Goal: Transaction & Acquisition: Purchase product/service

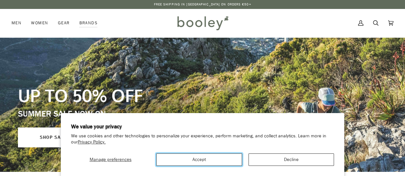
click at [217, 160] on button "Accept" at bounding box center [198, 160] width 85 height 12
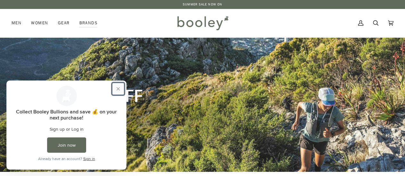
click at [117, 92] on button "Close prompt" at bounding box center [118, 89] width 12 height 12
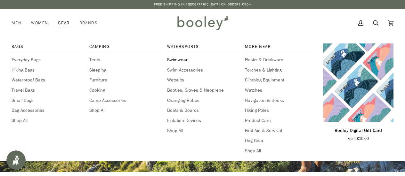
click at [174, 59] on span "Swimwear" at bounding box center [202, 60] width 71 height 7
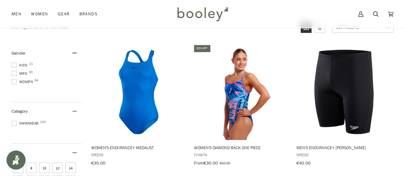
scroll to position [71, 0]
click at [16, 80] on div at bounding box center [14, 81] width 5 height 5
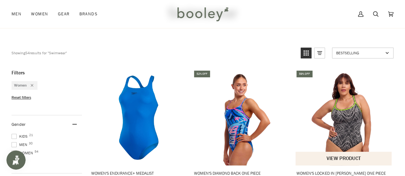
scroll to position [44, 0]
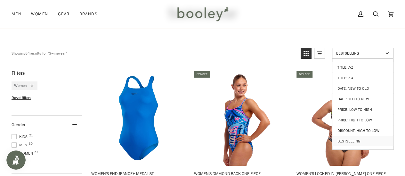
click at [361, 56] on link "Bestselling" at bounding box center [362, 53] width 61 height 11
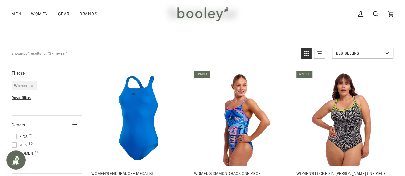
click at [361, 56] on link "Bestselling" at bounding box center [362, 53] width 61 height 11
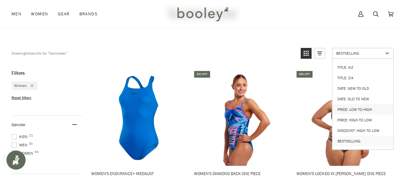
click at [359, 106] on link "Price: Low to High" at bounding box center [362, 109] width 61 height 11
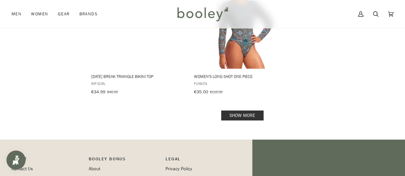
scroll to position [942, 0]
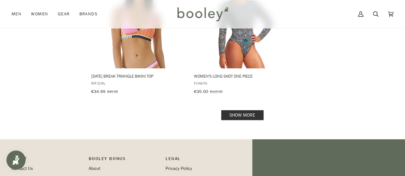
click at [243, 110] on link "Show more" at bounding box center [242, 115] width 42 height 10
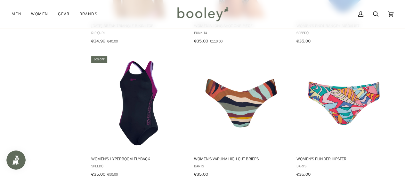
scroll to position [993, 0]
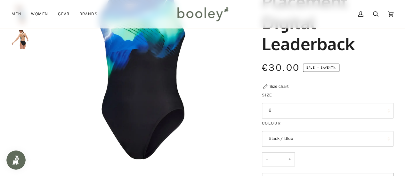
scroll to position [89, 0]
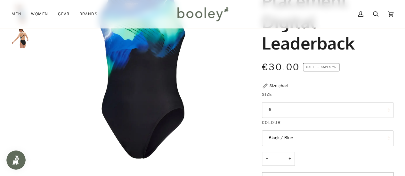
click at [287, 116] on button "6" at bounding box center [328, 110] width 132 height 16
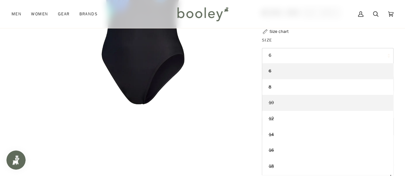
scroll to position [15, 0]
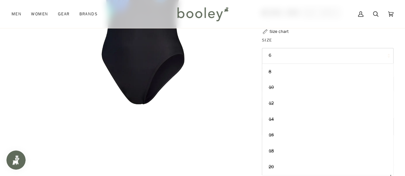
click at [251, 137] on div "Speedo Women's Placement Digital Leaderback €30.00 Sale • Save 47% Size chart S…" at bounding box center [321, 87] width 143 height 372
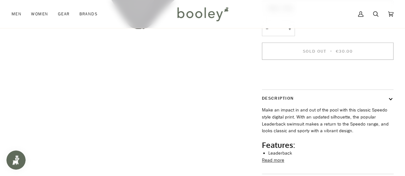
scroll to position [220, 0]
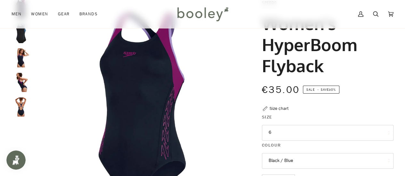
click at [19, 106] on img "Speedo Women's HyperBoom Flyback Navy / Purple - Booley Galway" at bounding box center [21, 107] width 19 height 19
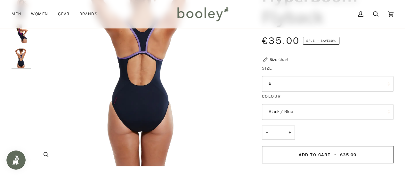
scroll to position [95, 0]
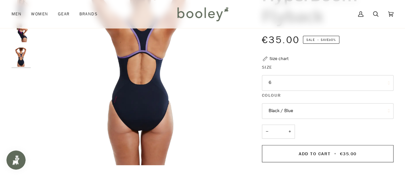
click at [298, 78] on button "6" at bounding box center [328, 83] width 132 height 16
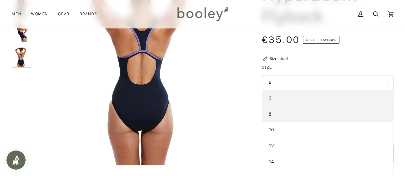
scroll to position [15, 0]
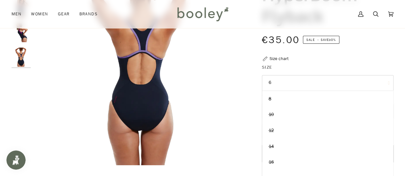
click at [353, 37] on div "€35.00 Sale • Save 30%" at bounding box center [328, 40] width 132 height 14
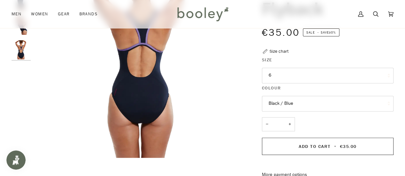
scroll to position [103, 0]
click at [287, 105] on button "Black / Blue" at bounding box center [328, 104] width 132 height 16
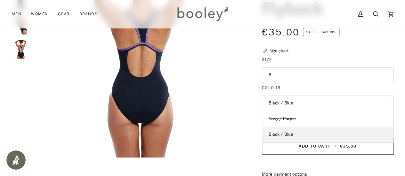
click at [291, 104] on button "Black / Blue" at bounding box center [328, 104] width 132 height 16
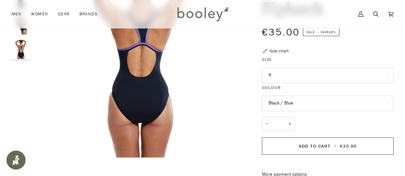
scroll to position [201, 0]
